Goal: Task Accomplishment & Management: Use online tool/utility

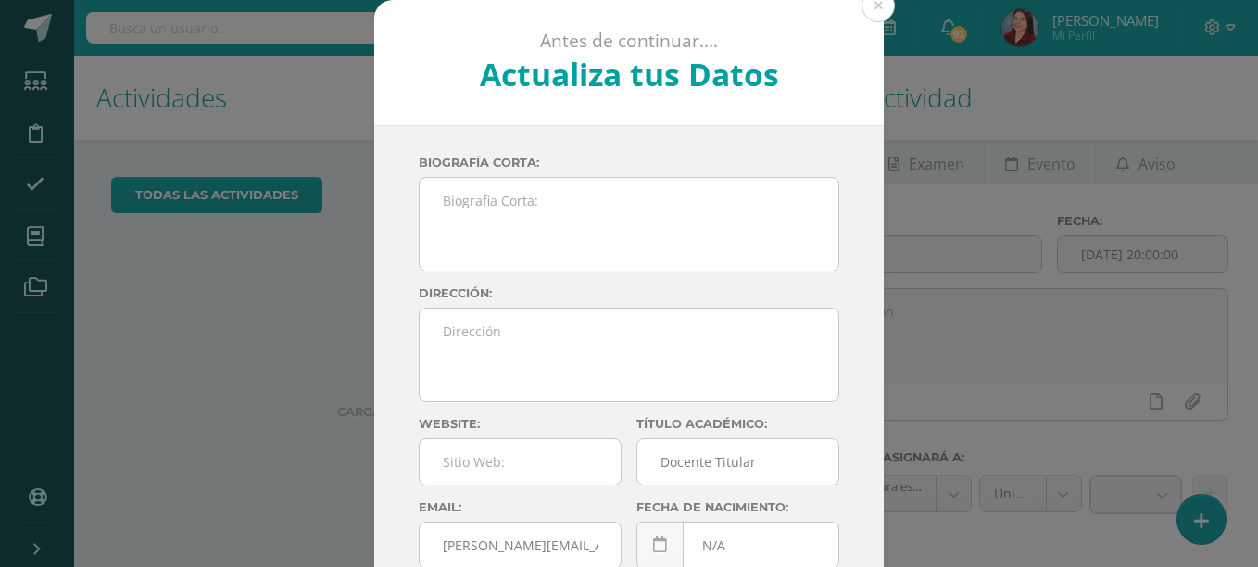
drag, startPoint x: 0, startPoint y: 0, endPoint x: 271, endPoint y: 310, distance: 412.3
click at [271, 310] on div "Antes de continuar.... Actualiza tus Datos Herrera Gabriela GaNtApTQertj3ntwQ7Z…" at bounding box center [628, 349] width 1243 height 699
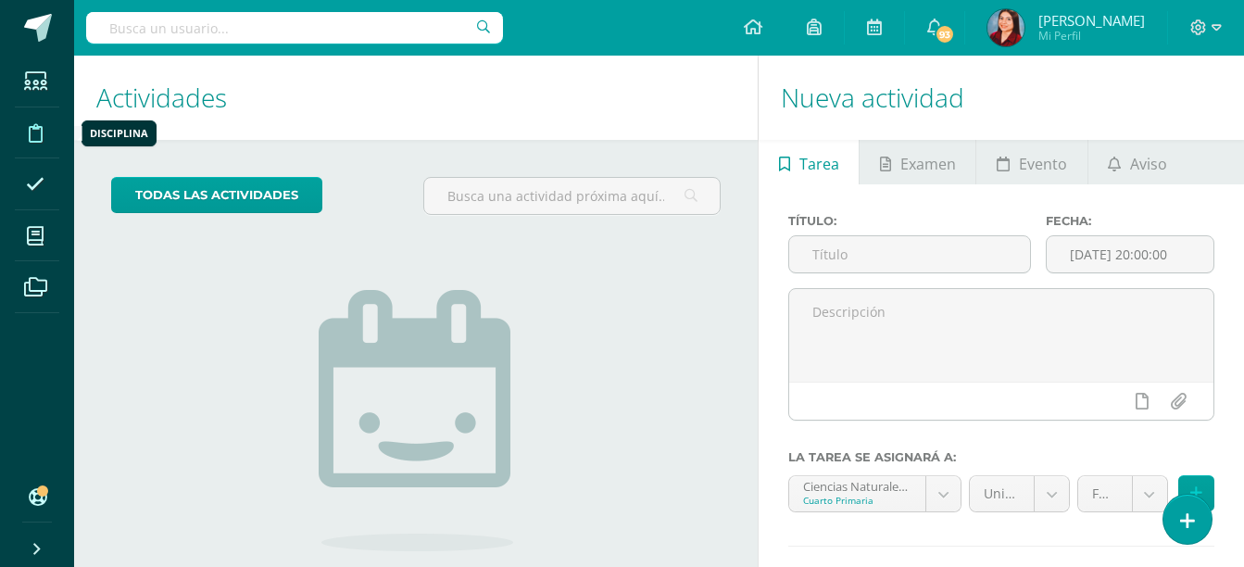
click at [38, 140] on icon at bounding box center [36, 133] width 14 height 19
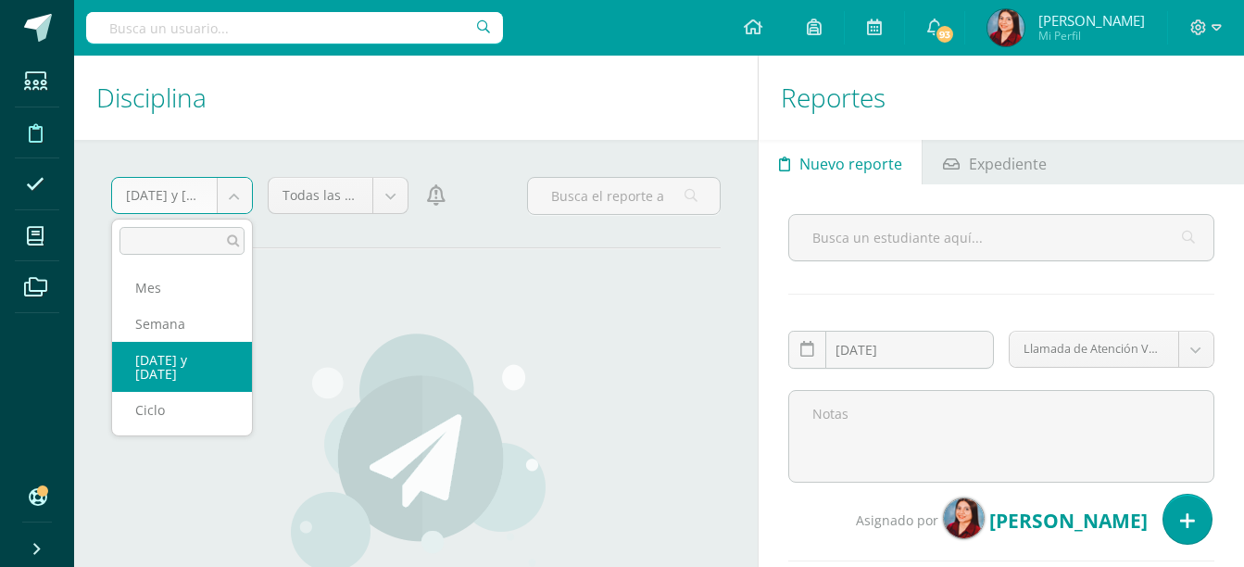
click at [233, 200] on body "Estudiantes Disciplina Asistencia Mis cursos Archivos Soporte Ayuda Reportar un…" at bounding box center [622, 283] width 1244 height 567
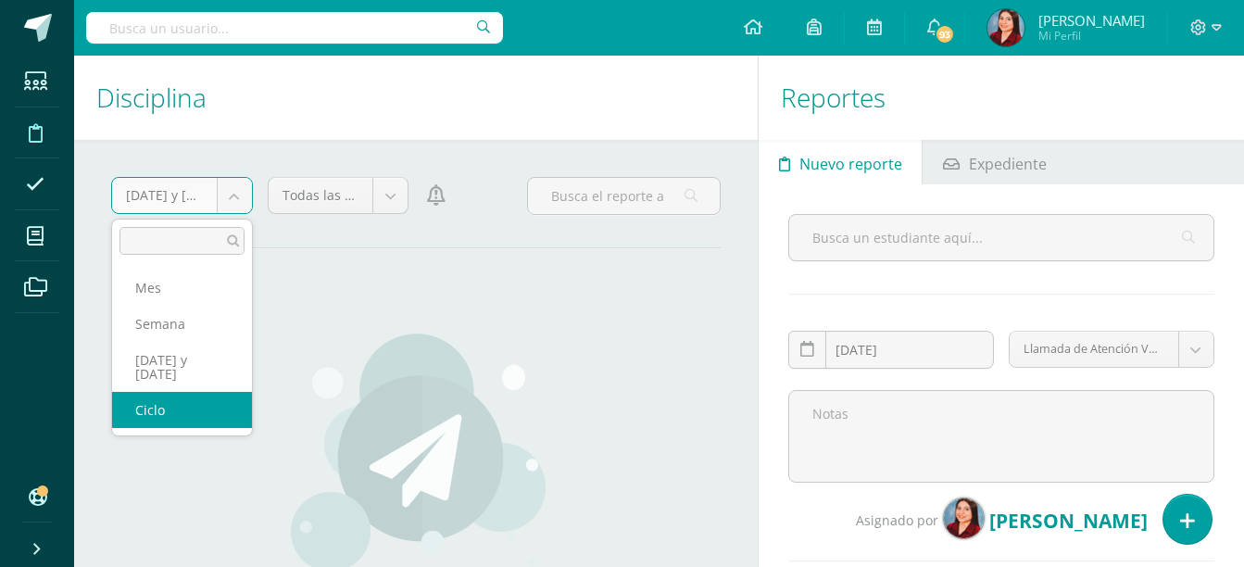
select select "cycle"
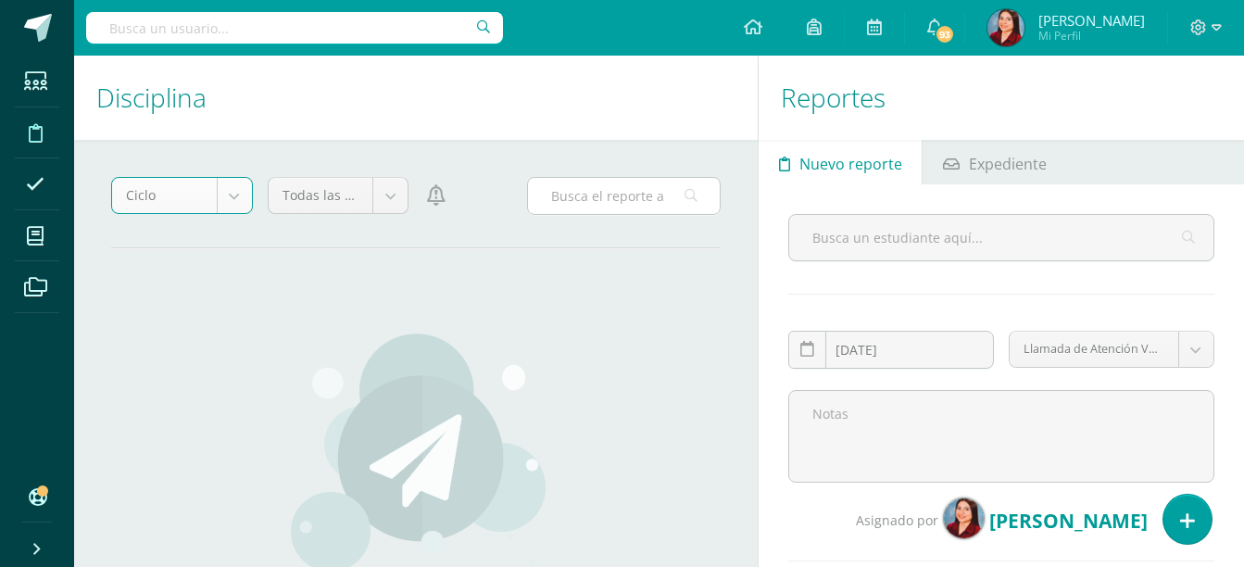
click at [631, 195] on input "text" at bounding box center [624, 196] width 192 height 36
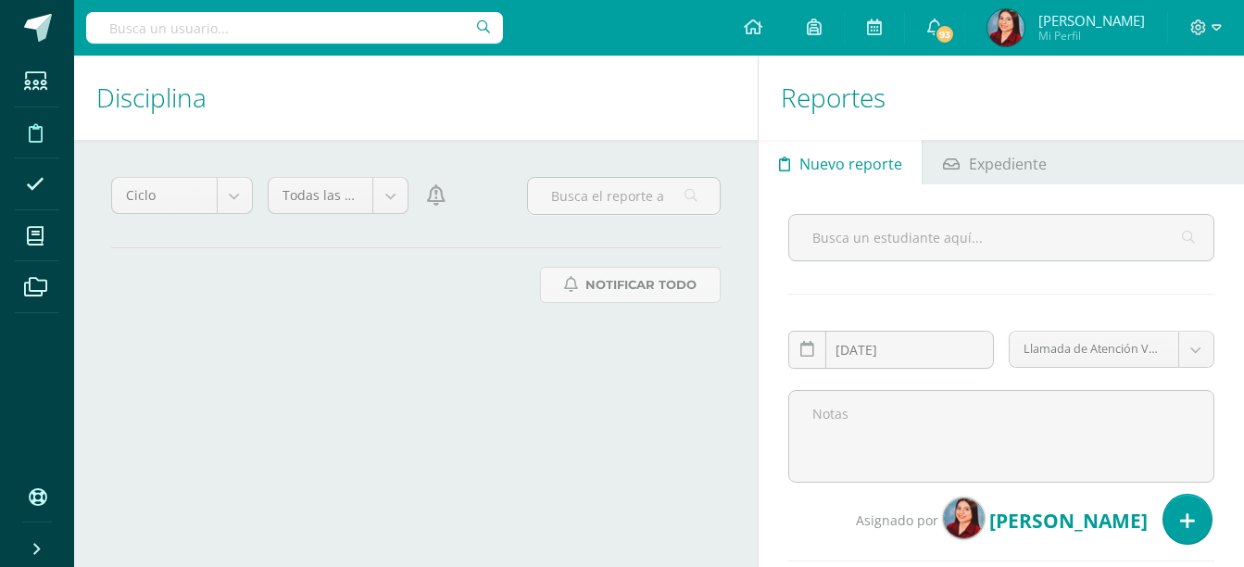
type input "a"
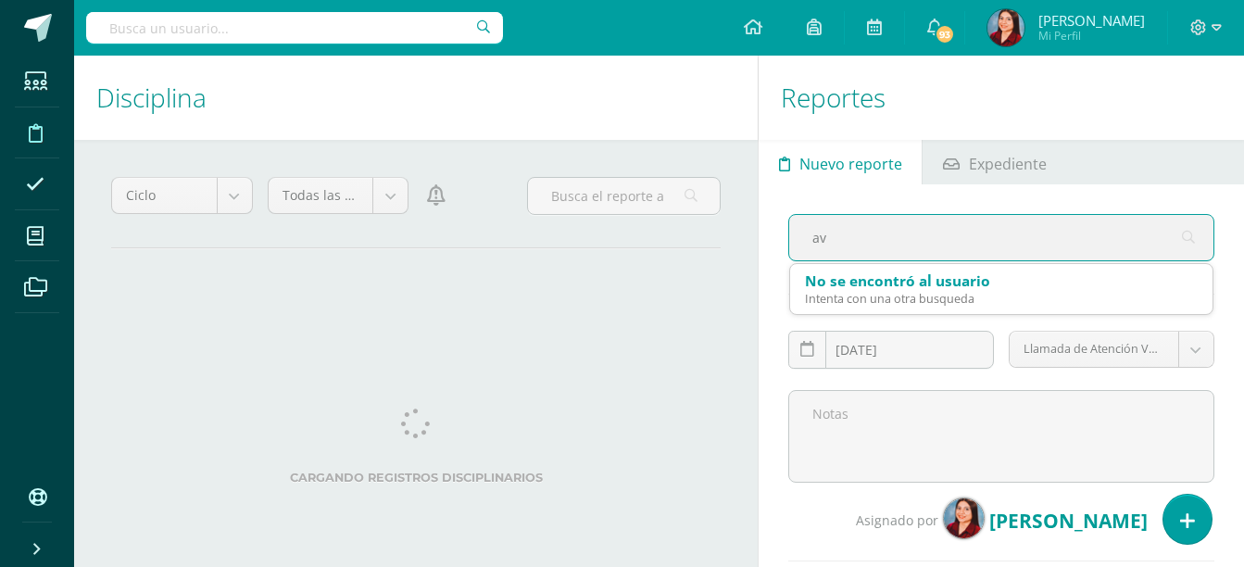
type input "a"
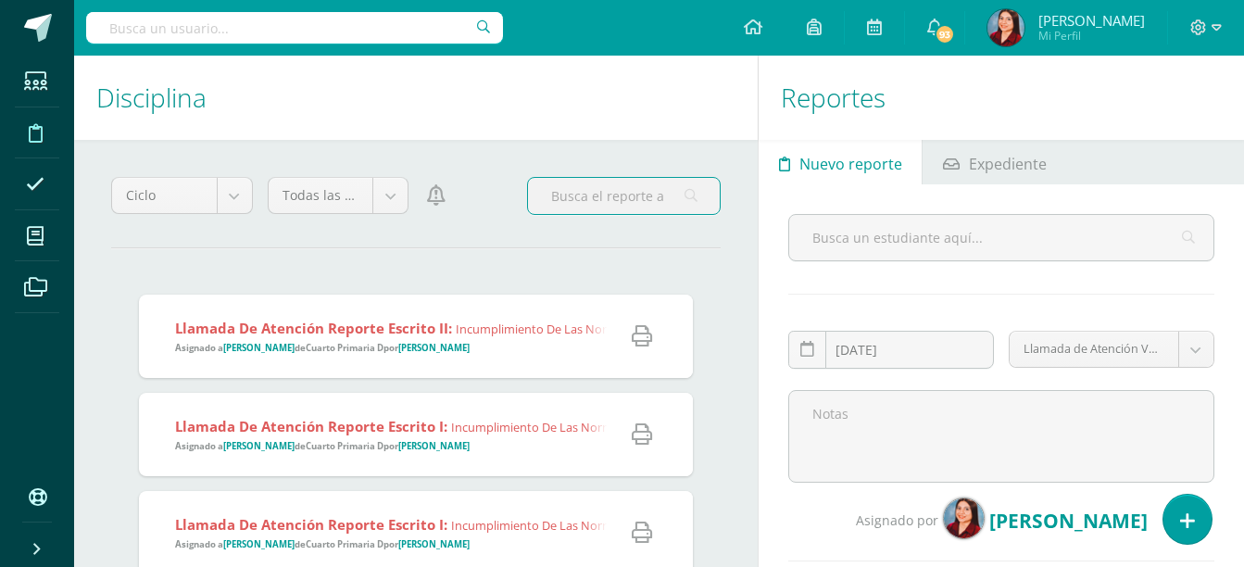
click at [637, 198] on input "text" at bounding box center [624, 196] width 192 height 36
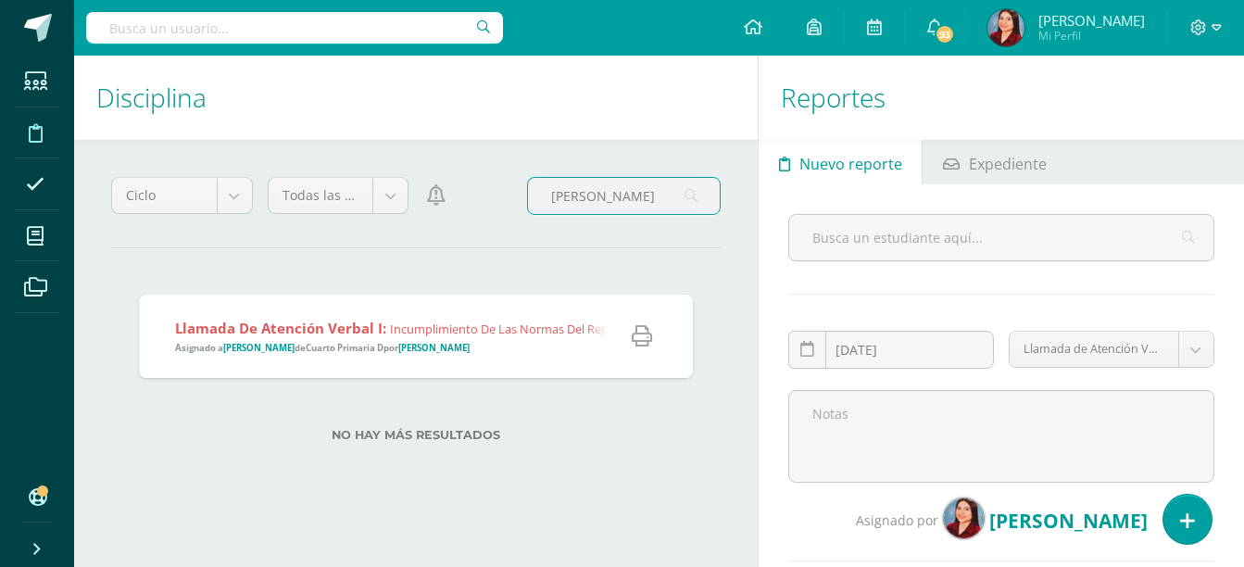
type input "David"
click at [504, 347] on span "Llamada de Atención Verbal I: Incumplimiento de las Normas del Reglamento de Co…" at bounding box center [833, 337] width 1316 height 36
